Goal: Task Accomplishment & Management: Manage account settings

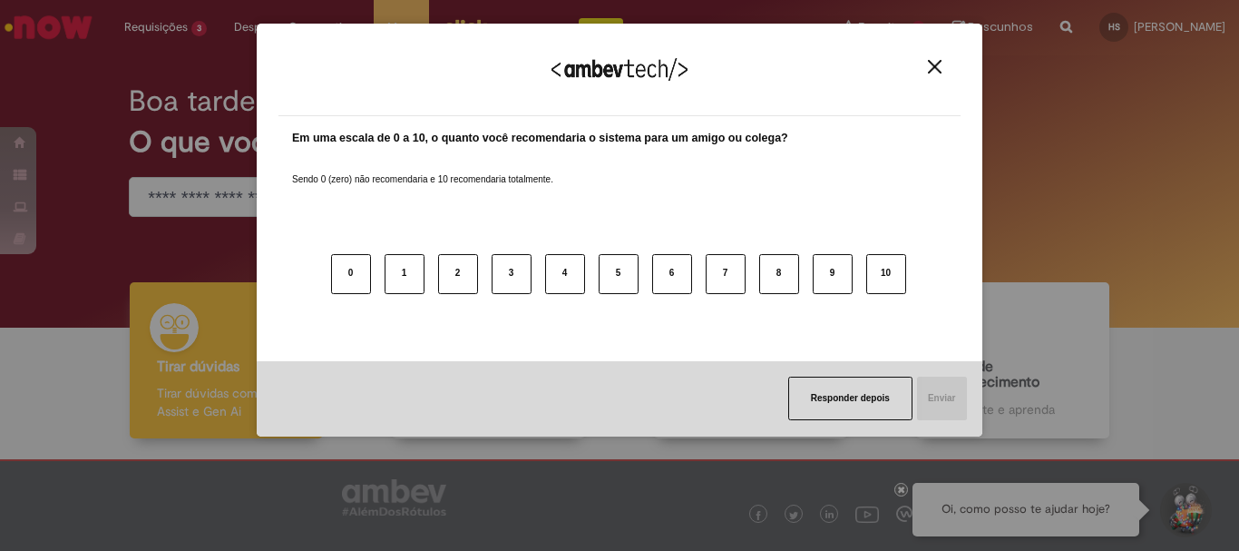
click at [938, 70] on img "Close" at bounding box center [935, 67] width 14 height 14
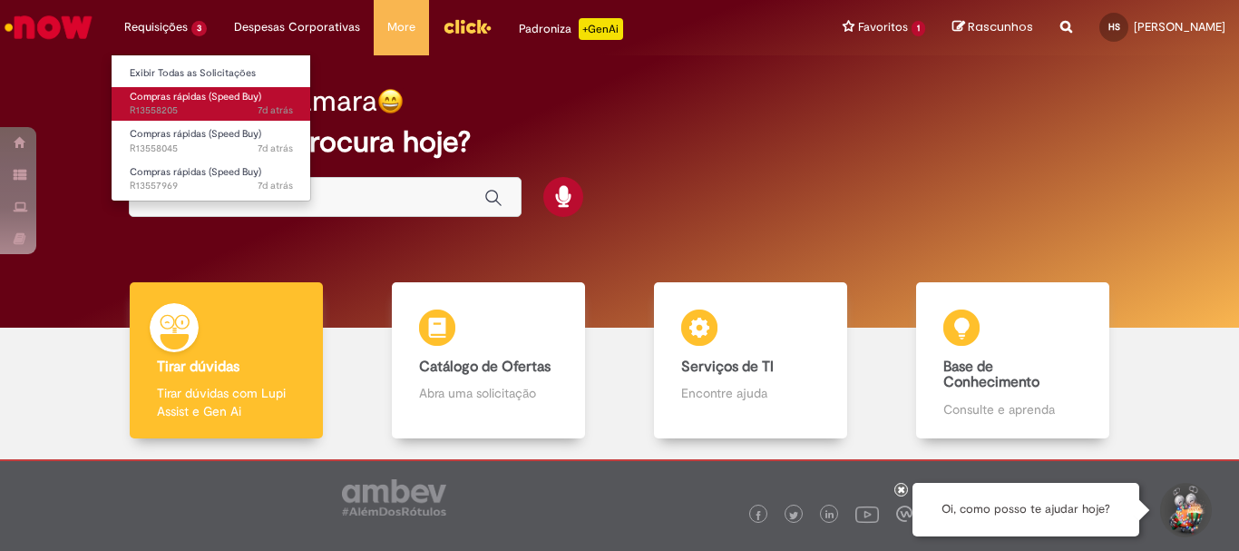
click at [187, 91] on span "Compras rápidas (Speed Buy)" at bounding box center [196, 97] width 132 height 14
click at [162, 92] on span "Compras rápidas (Speed Buy)" at bounding box center [196, 97] width 132 height 14
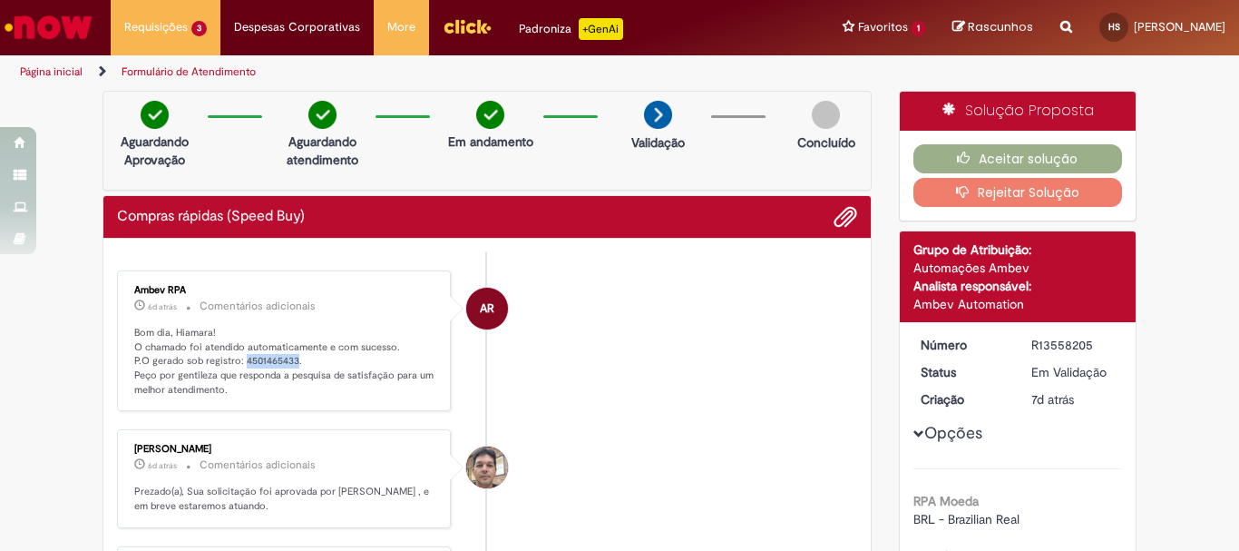
drag, startPoint x: 236, startPoint y: 357, endPoint x: 289, endPoint y: 357, distance: 53.5
click at [289, 357] on p "Bom dia, Hiamara! O chamado foi atendido automaticamente e com sucesso. P.O ger…" at bounding box center [285, 362] width 302 height 72
copy p "4501465433"
click at [1004, 160] on button "Aceitar solução" at bounding box center [1019, 158] width 210 height 29
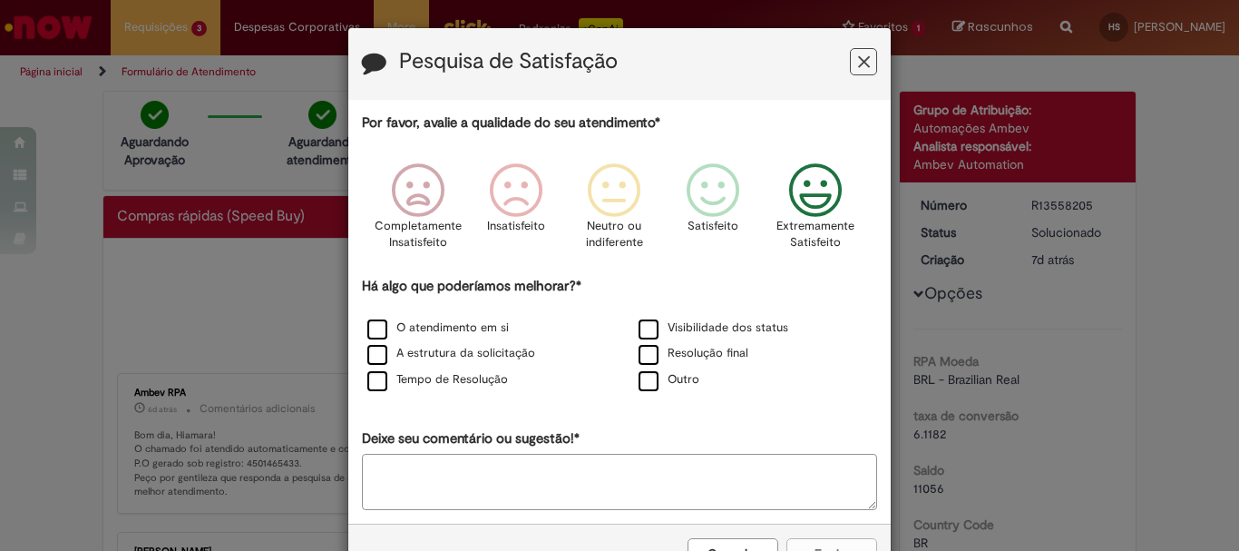
click at [782, 207] on icon "Feedback" at bounding box center [816, 190] width 68 height 54
click at [469, 318] on div "O atendimento em si" at bounding box center [484, 329] width 268 height 23
click at [472, 328] on label "O atendimento em si" at bounding box center [438, 327] width 142 height 17
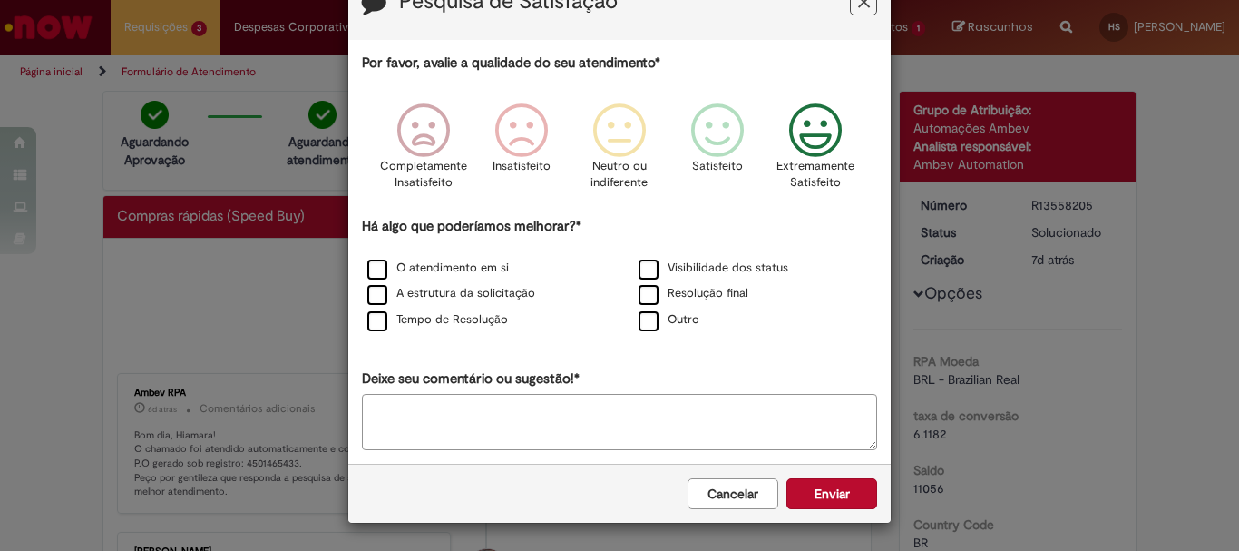
click at [848, 487] on button "Enviar" at bounding box center [832, 493] width 91 height 31
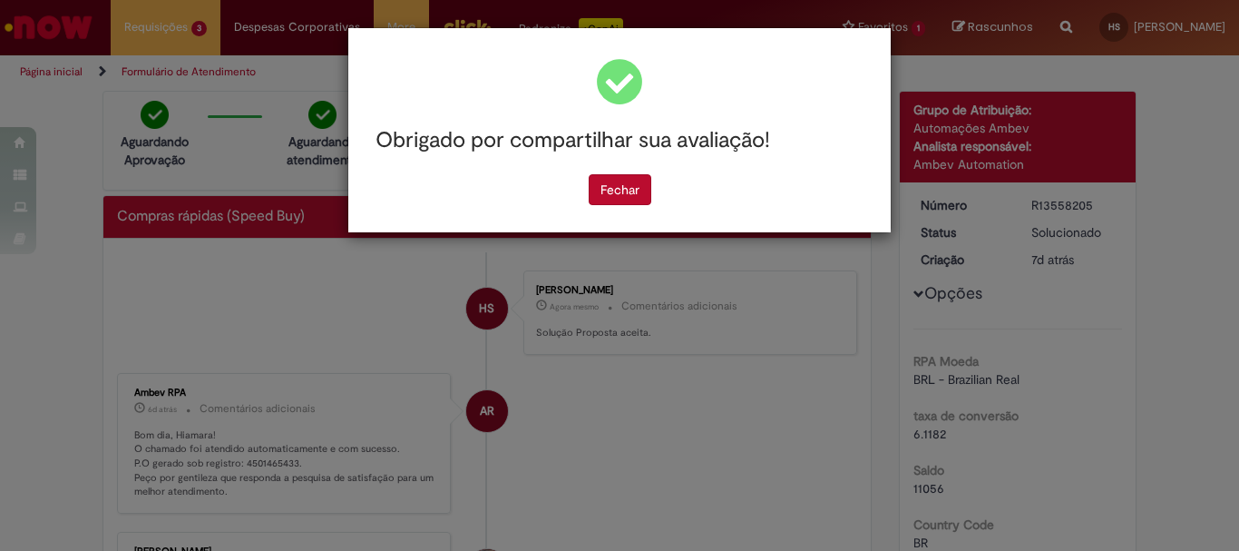
scroll to position [0, 0]
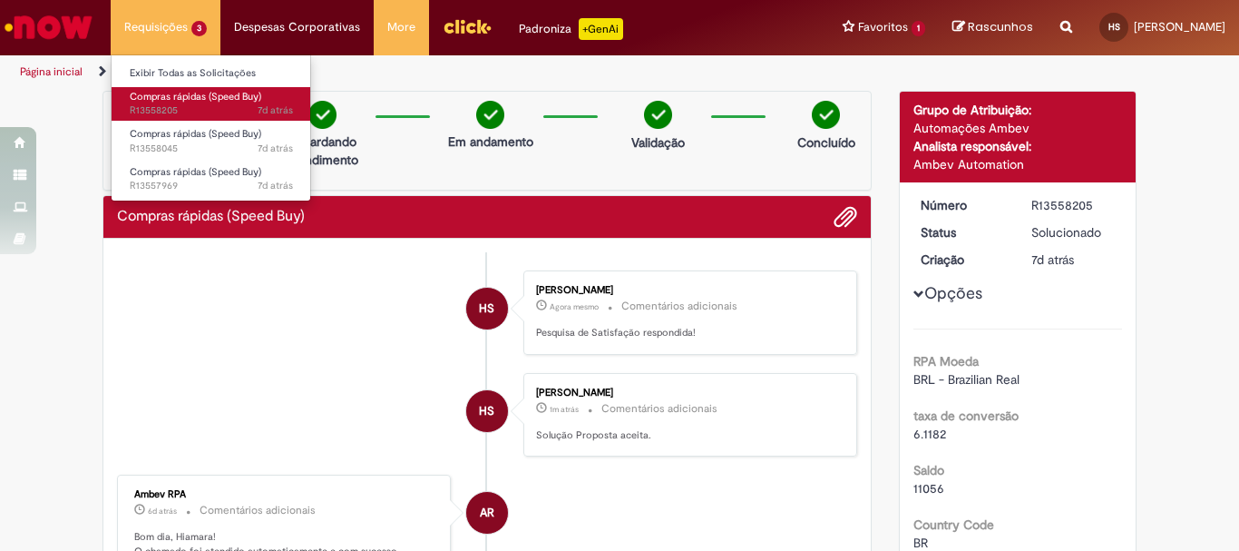
click at [159, 111] on span "7d atrás 7 dias atrás R13558205" at bounding box center [211, 110] width 163 height 15
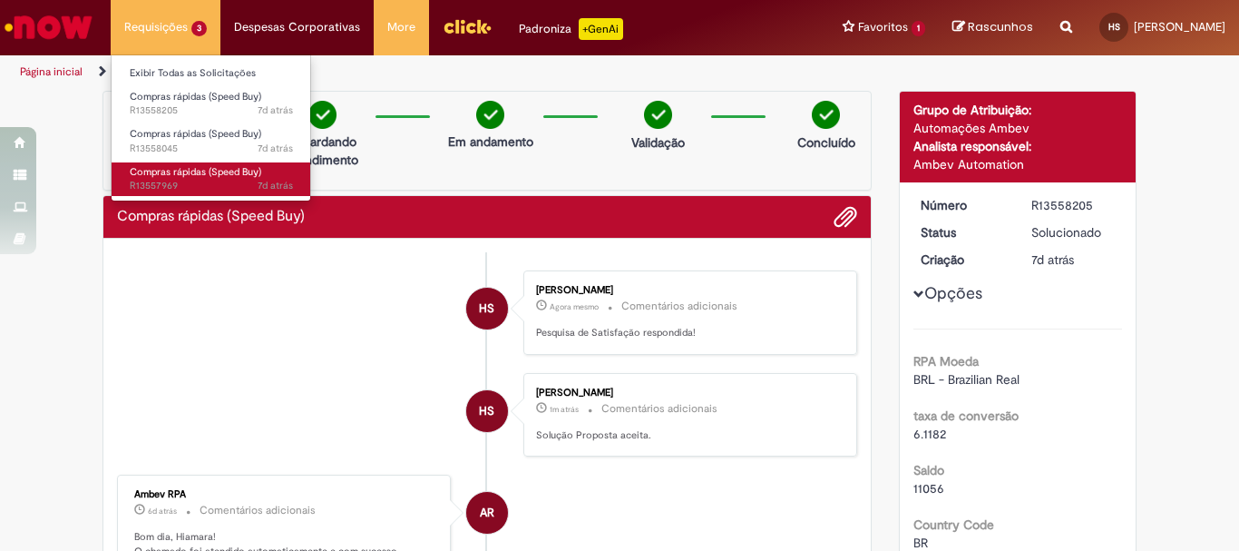
click at [163, 172] on span "Compras rápidas (Speed Buy)" at bounding box center [196, 172] width 132 height 14
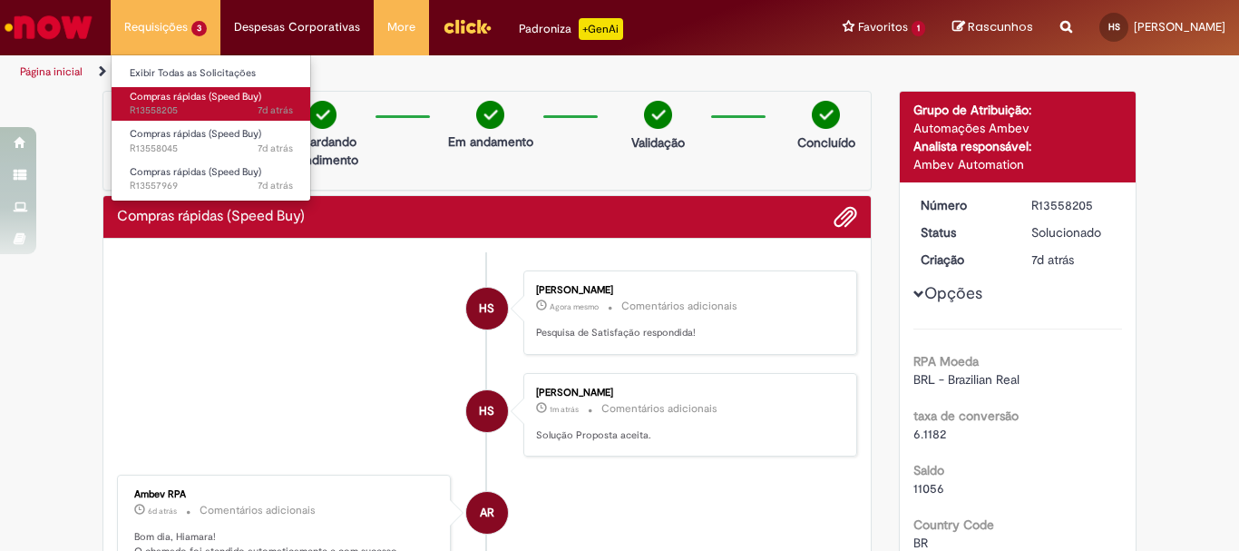
click at [180, 97] on span "Compras rápidas (Speed Buy)" at bounding box center [196, 97] width 132 height 14
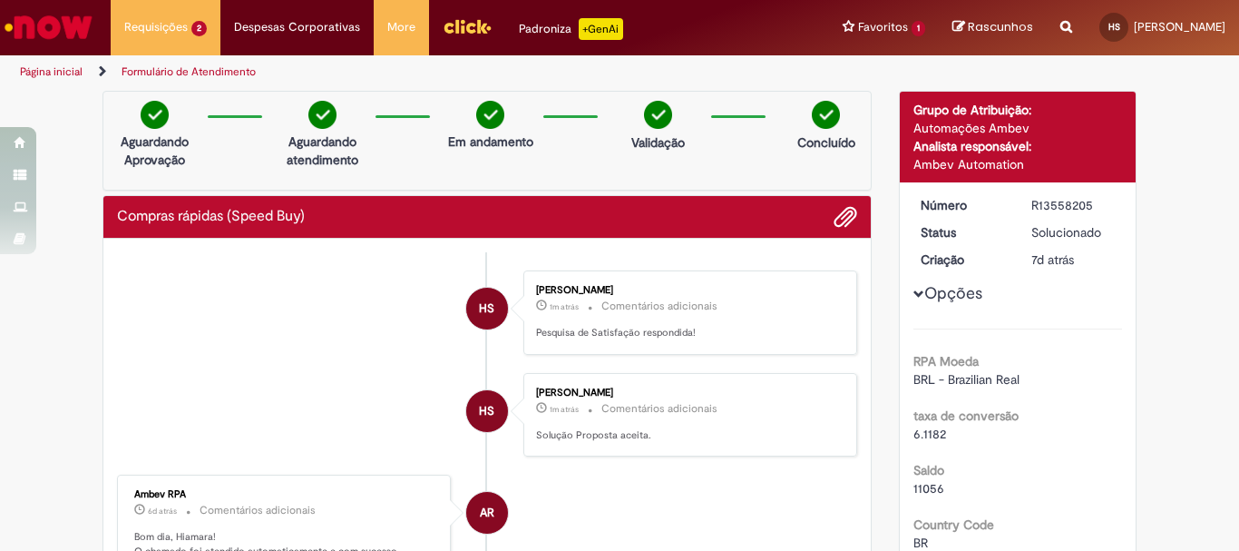
drag, startPoint x: 235, startPoint y: 458, endPoint x: 271, endPoint y: 459, distance: 36.3
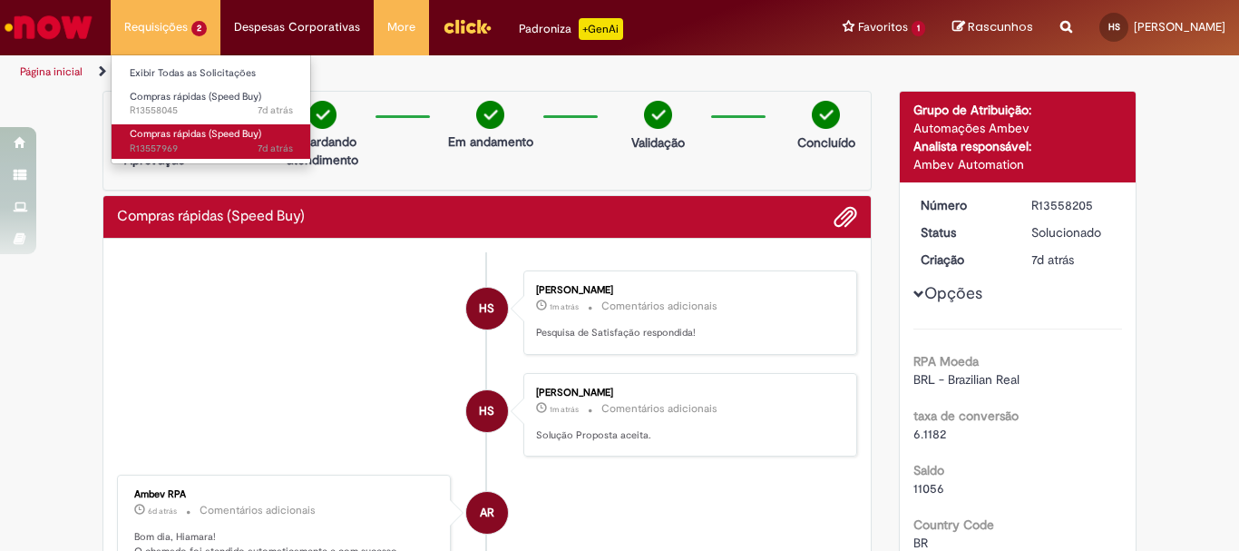
click at [188, 128] on span "Compras rápidas (Speed Buy)" at bounding box center [196, 134] width 132 height 14
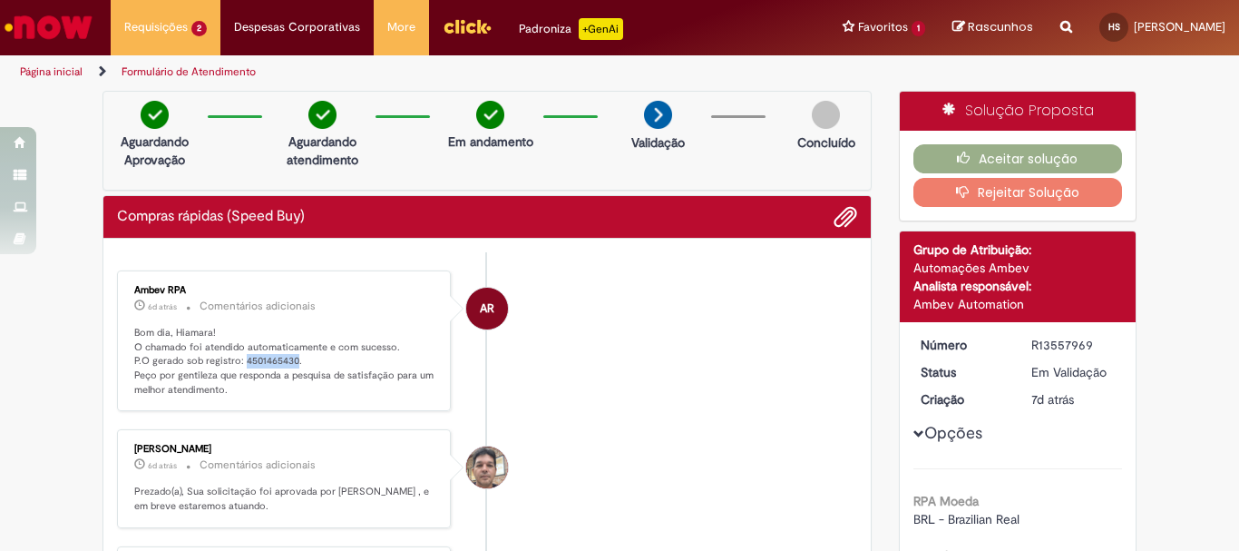
drag, startPoint x: 236, startPoint y: 357, endPoint x: 288, endPoint y: 356, distance: 51.7
click at [288, 356] on p "Bom dia, Hiamara! O chamado foi atendido automaticamente e com sucesso. P.O ger…" at bounding box center [285, 362] width 302 height 72
copy p "4501465430"
click at [964, 161] on icon "button" at bounding box center [968, 158] width 22 height 13
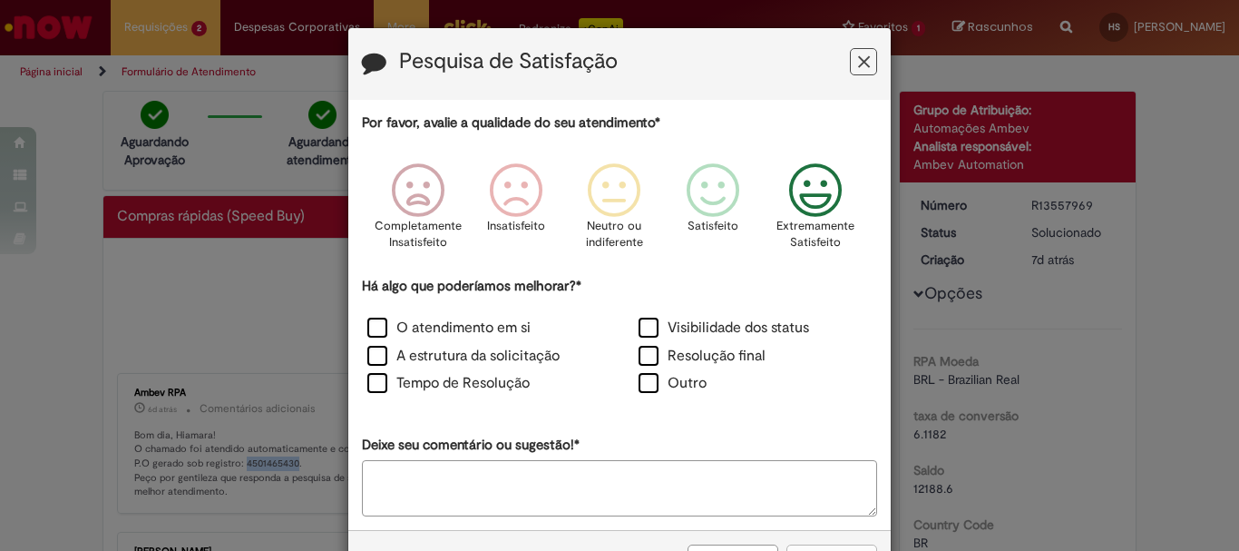
click at [820, 173] on icon "Feedback" at bounding box center [816, 190] width 68 height 54
click at [455, 332] on label "O atendimento em si" at bounding box center [448, 328] width 163 height 21
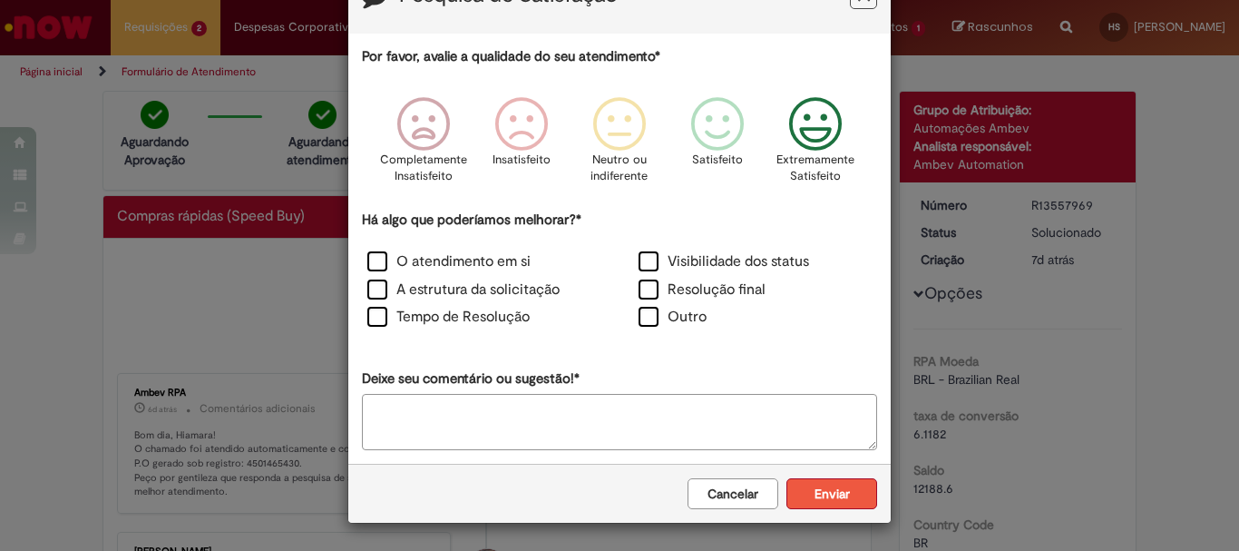
click at [821, 491] on button "Enviar" at bounding box center [832, 493] width 91 height 31
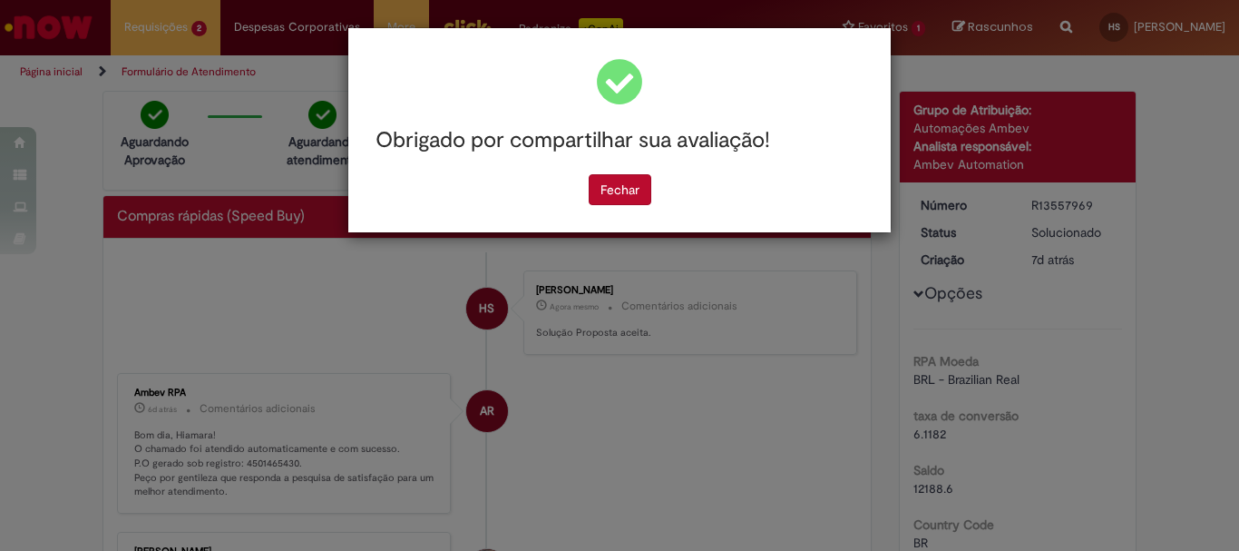
scroll to position [0, 0]
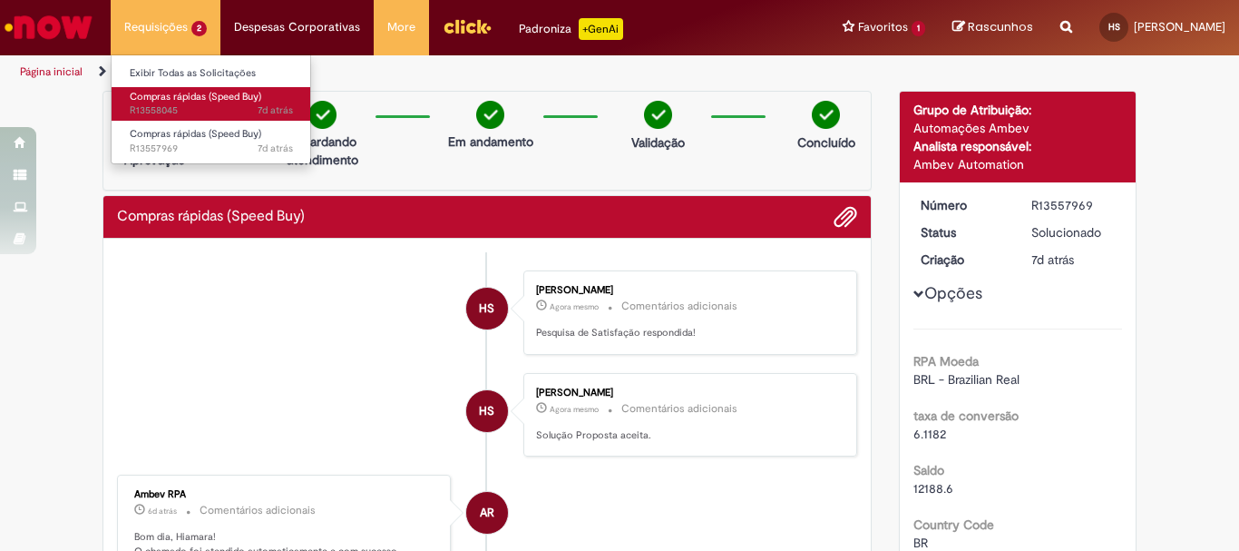
click at [173, 111] on span "7d atrás 7 dias atrás R13558045" at bounding box center [211, 110] width 163 height 15
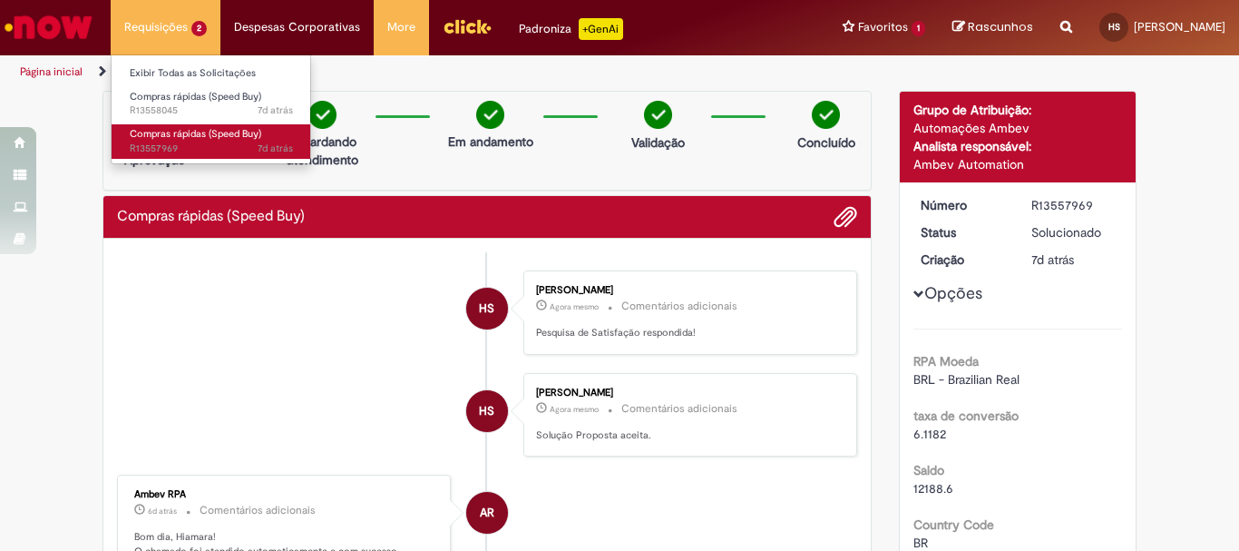
click at [221, 139] on span "Compras rápidas (Speed Buy)" at bounding box center [196, 134] width 132 height 14
click at [221, 137] on span "Compras rápidas (Speed Buy)" at bounding box center [196, 134] width 132 height 14
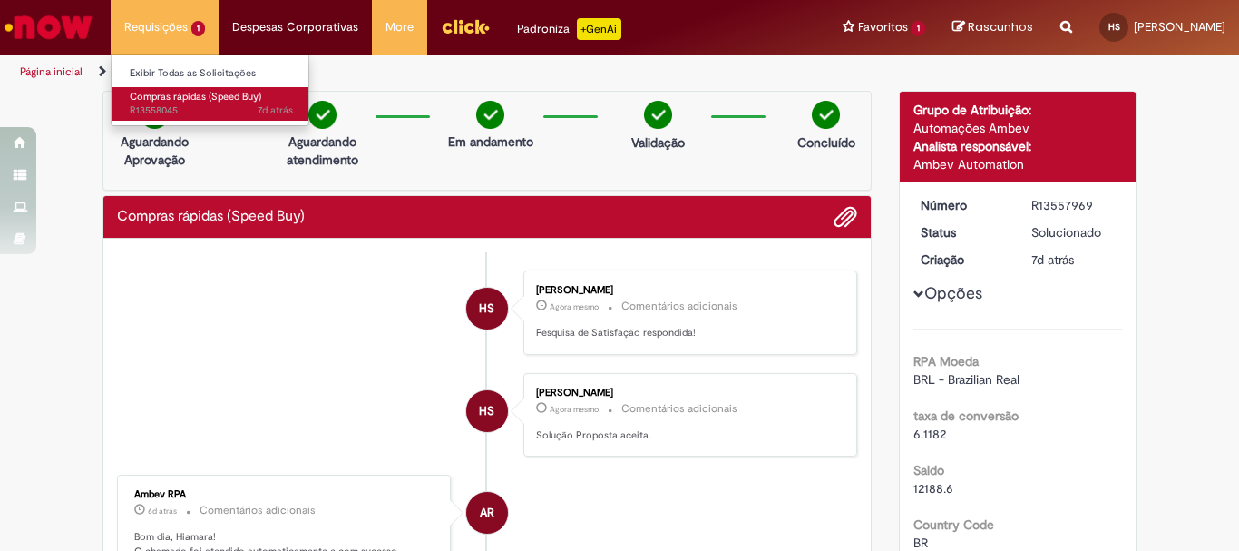
click at [165, 96] on span "Compras rápidas (Speed Buy)" at bounding box center [196, 97] width 132 height 14
click at [162, 100] on span "Compras rápidas (Speed Buy)" at bounding box center [196, 97] width 132 height 14
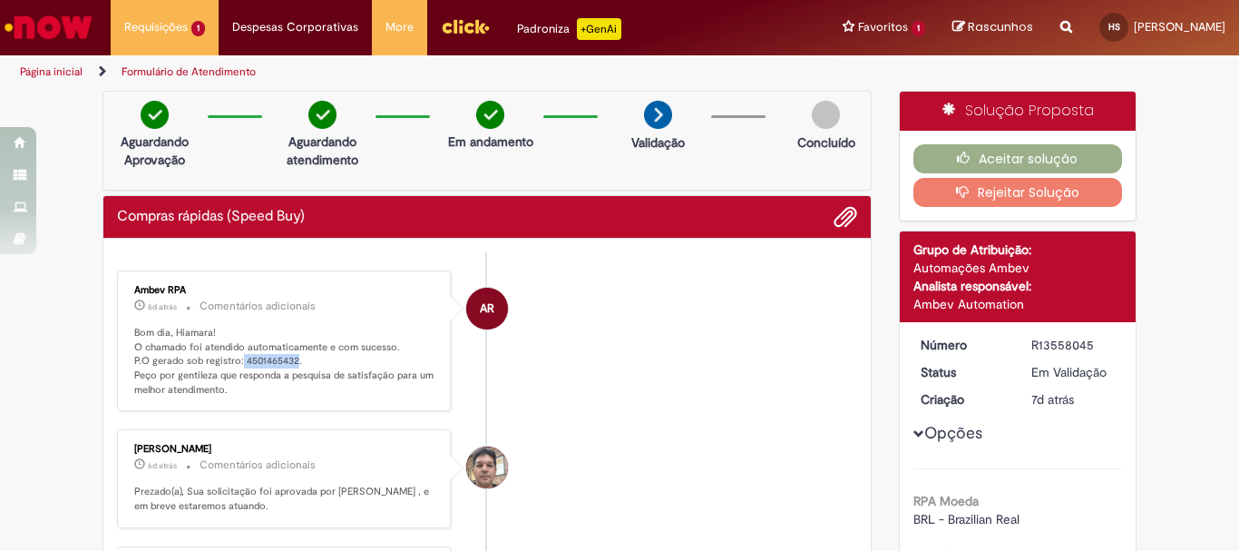
drag, startPoint x: 234, startPoint y: 357, endPoint x: 288, endPoint y: 360, distance: 53.6
click at [288, 360] on p "Bom dia, Hiamara! O chamado foi atendido automaticamente e com sucesso. P.O ger…" at bounding box center [285, 362] width 302 height 72
copy p "4501465432"
click at [1030, 154] on button "Aceitar solução" at bounding box center [1019, 158] width 210 height 29
